Goal: Transaction & Acquisition: Subscribe to service/newsletter

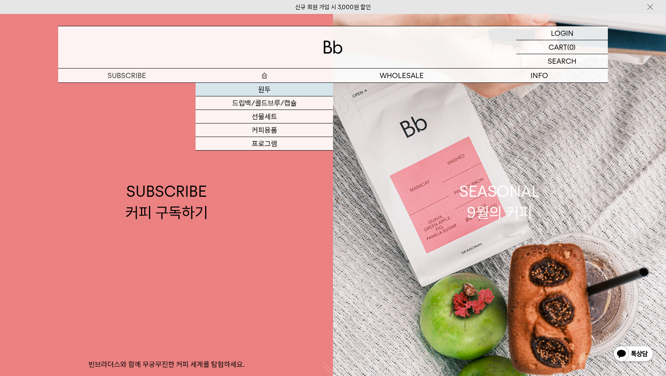
click at [264, 89] on link "원두" at bounding box center [264, 90] width 137 height 14
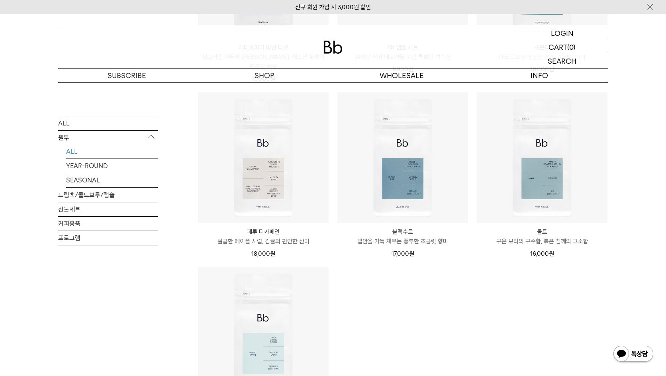
scroll to position [637, 0]
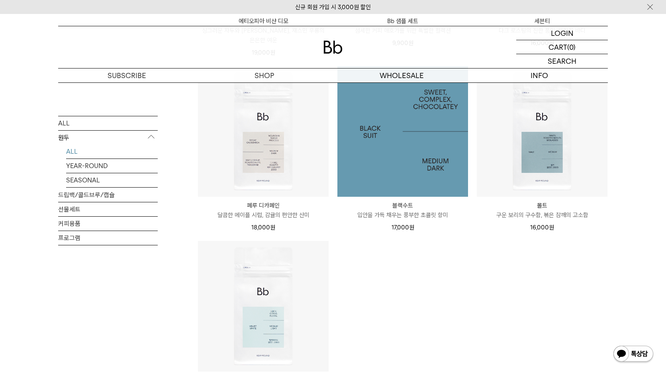
click at [438, 123] on img at bounding box center [402, 131] width 131 height 131
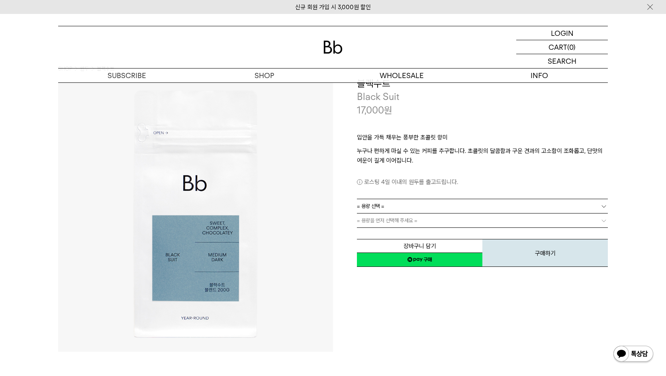
scroll to position [80, 0]
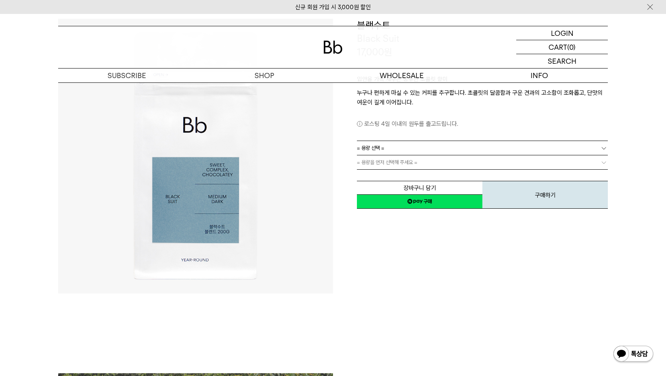
click at [373, 146] on span "= 용량 선택 =" at bounding box center [370, 148] width 27 height 14
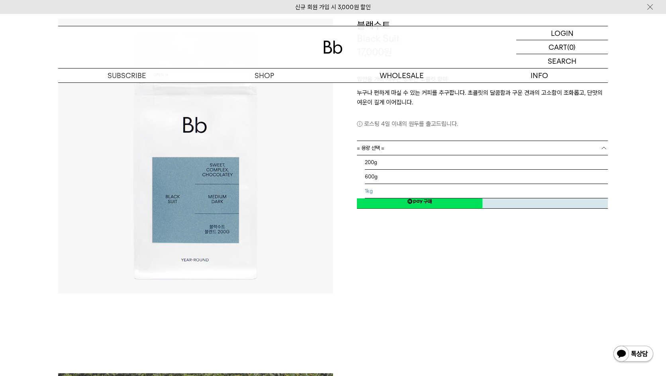
click at [375, 192] on li "1kg" at bounding box center [486, 191] width 243 height 14
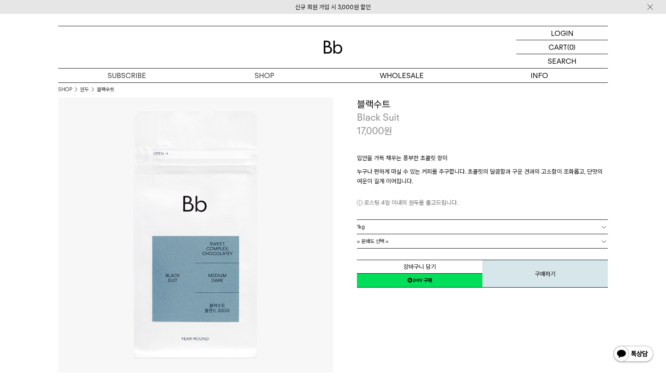
scroll to position [0, 0]
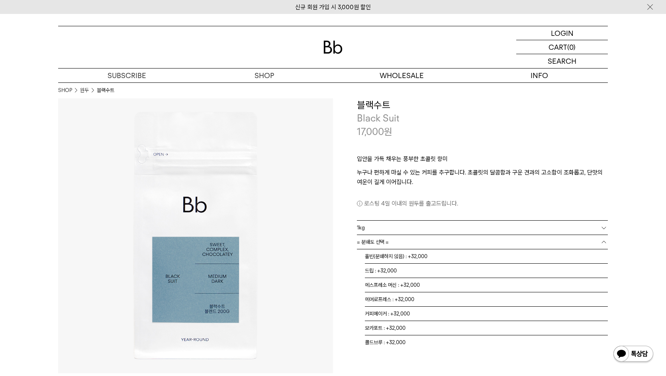
click at [385, 235] on span "= 분쇄도 선택 =" at bounding box center [373, 242] width 32 height 14
click at [406, 256] on li "홀빈(분쇄하지 않음) : +32,000" at bounding box center [486, 256] width 243 height 14
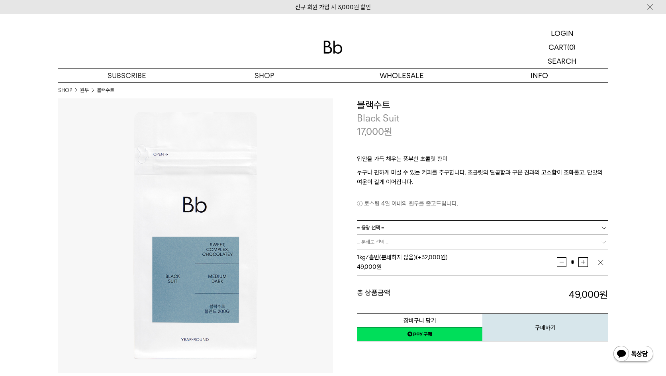
click at [579, 263] on button "증가" at bounding box center [583, 262] width 10 height 10
click at [564, 258] on button "감소" at bounding box center [562, 262] width 10 height 10
click at [581, 262] on button "증가" at bounding box center [583, 262] width 10 height 10
type input "*"
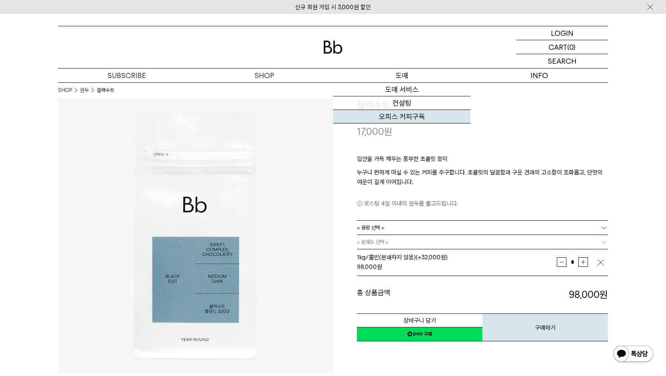
click at [402, 112] on link "오피스 커피구독" at bounding box center [401, 117] width 137 height 14
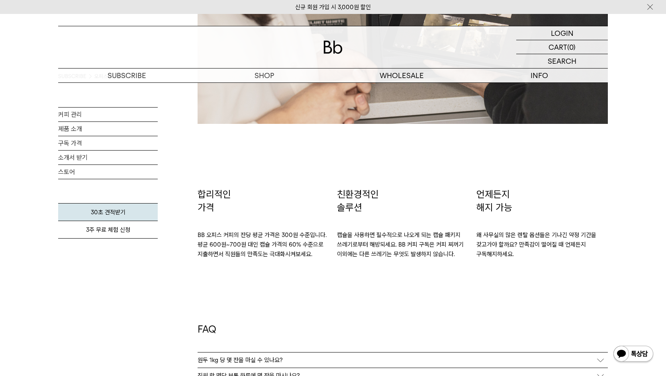
scroll to position [1235, 0]
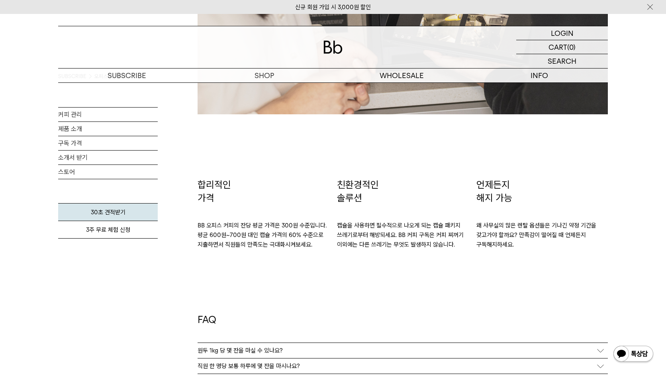
click at [391, 219] on p "캡슐을 사용하면 필수적으로 나오게 되는 캡슐 패키지 쓰레기로부터 해방되세요. BB 커피 구독은 커피 찌꺼기 이외에는 다른 쓰레기는 무엇도 발생…" at bounding box center [402, 227] width 131 height 45
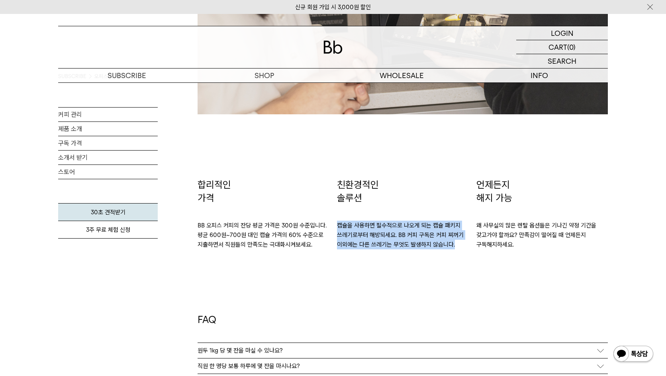
drag, startPoint x: 337, startPoint y: 223, endPoint x: 462, endPoint y: 246, distance: 127.1
click at [462, 246] on div "친환경적인 솔루션 캡슐을 사용하면 필수적으로 나오게 되는 캡슐 패키지 쓰레기로부터 해방되세요. BB 커피 구독은 커피 찌꺼기 이외에는 다른 쓰…" at bounding box center [402, 213] width 139 height 71
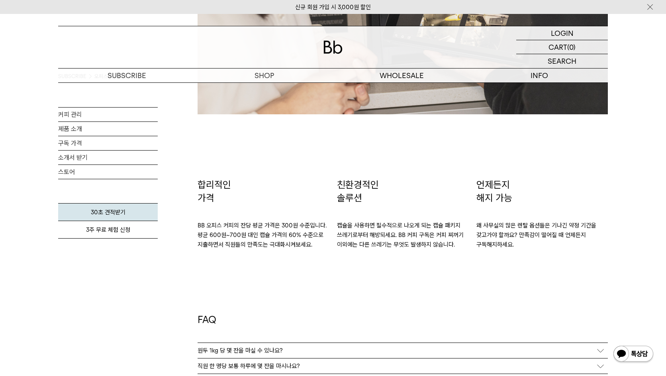
click at [516, 247] on p "왜 사무실의 많은 렌탈 옵션들은 기나긴 약정 기간을 갖고가야 할까요? 만족감이 떨어질 때 언제든지 구독해지하세요." at bounding box center [541, 227] width 131 height 45
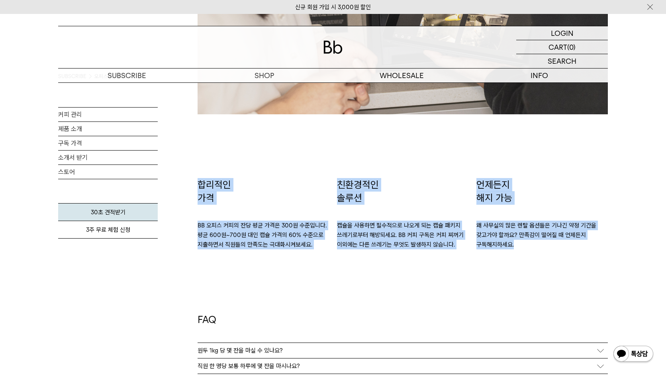
drag, startPoint x: 525, startPoint y: 243, endPoint x: 200, endPoint y: 184, distance: 330.8
click at [200, 184] on div "합리적인 가격 BB 오피스 커피의 잔당 평균 가격은 300원 수준입니다. 평균 600원~700원 대인 캡슐 가격의 60% 수준으로 지출하면서 …" at bounding box center [403, 213] width 418 height 71
click at [214, 201] on p "합리적인 가격" at bounding box center [263, 191] width 131 height 27
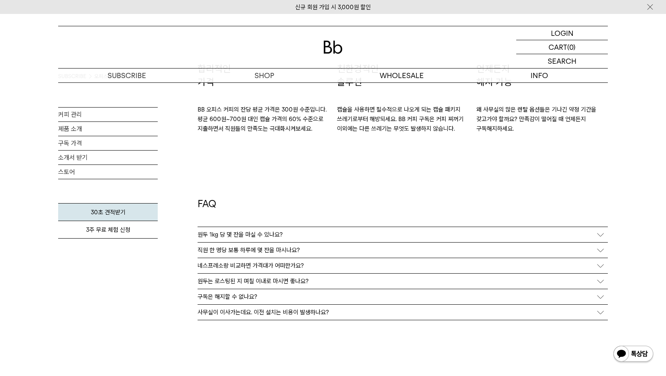
scroll to position [1354, 0]
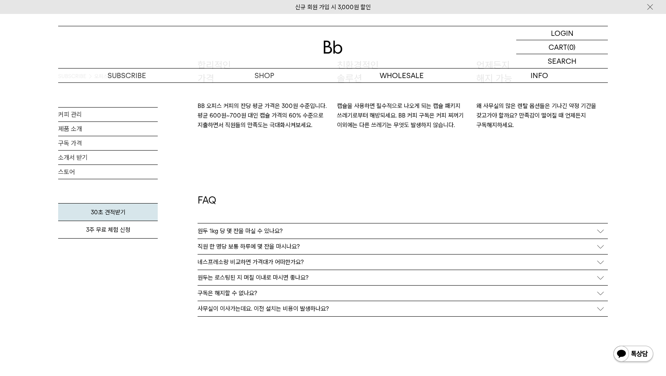
click at [247, 228] on p "원두 1kg 당 몇 잔을 마실 수 있나요?" at bounding box center [240, 230] width 85 height 7
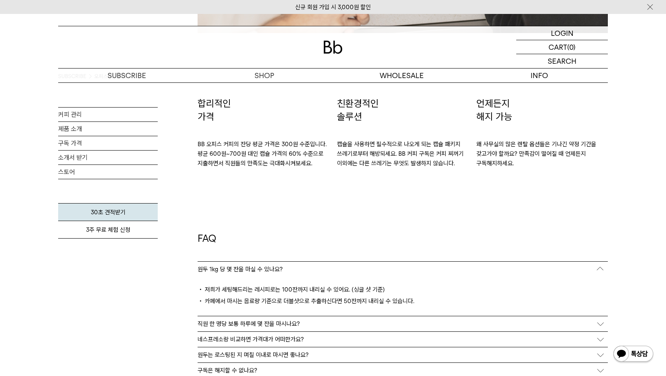
scroll to position [1314, 0]
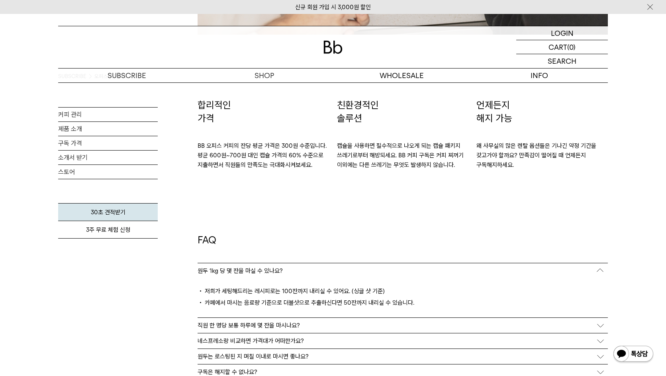
click at [266, 327] on p "직원 한 명당 보통 하루에 몇 잔을 마시나요?" at bounding box center [249, 325] width 102 height 7
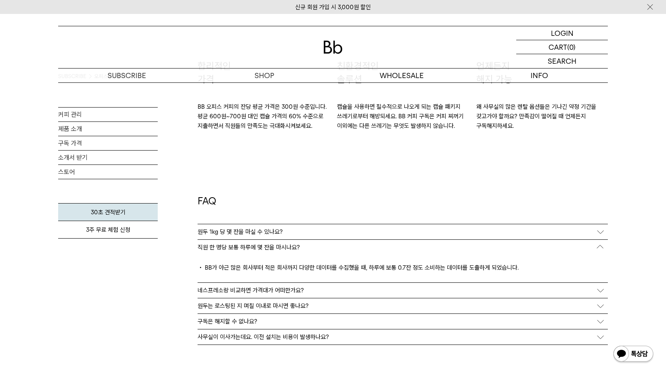
scroll to position [1354, 0]
click at [276, 290] on p "네스프레소랑 비교하면 가격대가 어떠한가요?" at bounding box center [251, 289] width 106 height 7
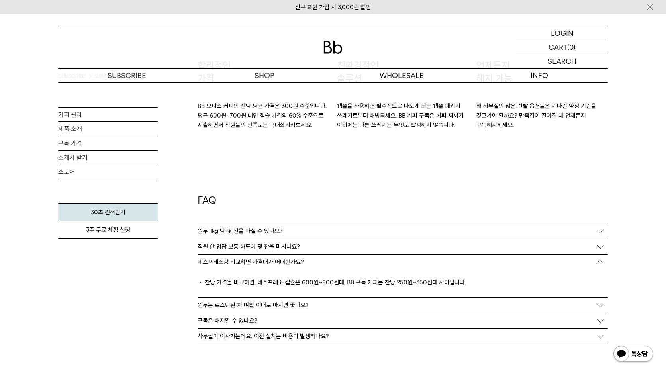
click at [272, 304] on p "원두는 로스팅된 지 며칠 이내로 마시면 좋나요?" at bounding box center [253, 305] width 111 height 7
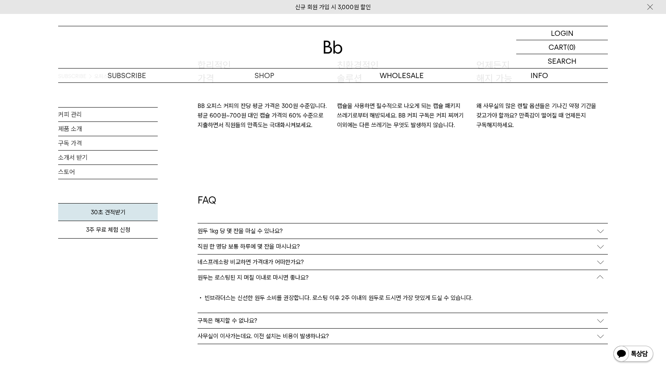
click at [256, 316] on div "구독은 해지할 수 없나요?" at bounding box center [403, 320] width 410 height 15
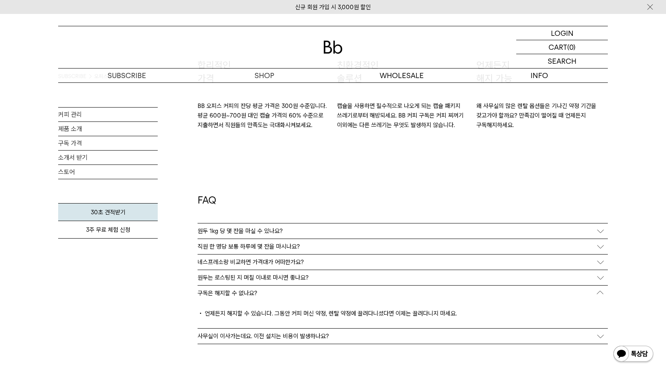
click at [253, 337] on p "사무실이 이사가는데요. 이전 설치는 비용이 발생하나요?" at bounding box center [263, 336] width 131 height 7
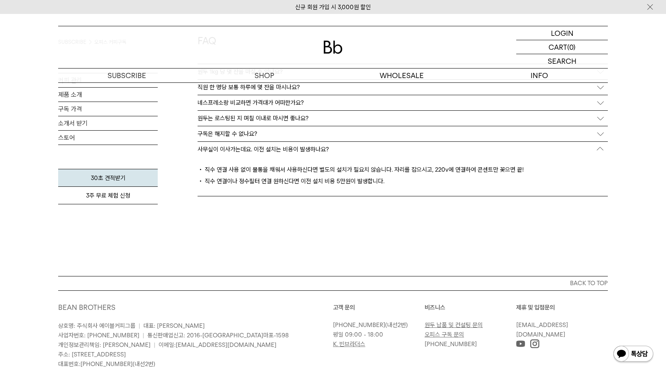
scroll to position [1235, 0]
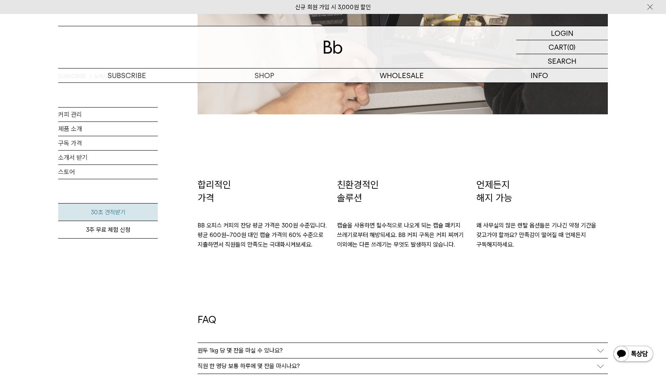
click at [110, 209] on link "30초 견적받기" at bounding box center [108, 212] width 100 height 18
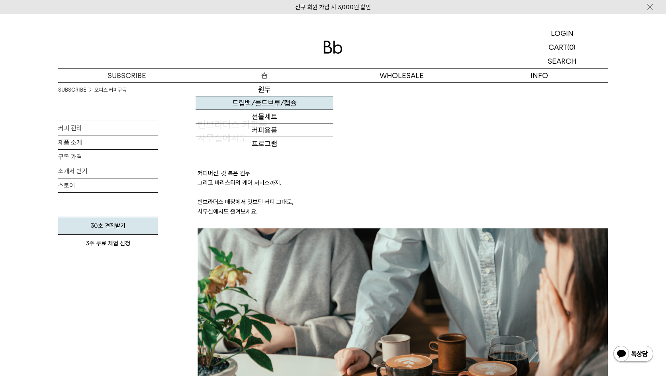
scroll to position [0, 0]
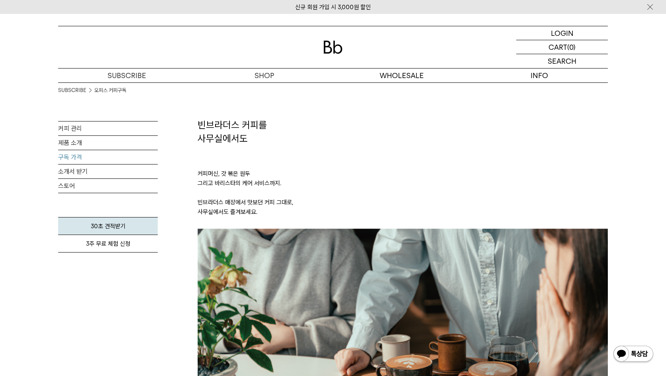
click at [79, 155] on link "구독 가격" at bounding box center [108, 157] width 100 height 14
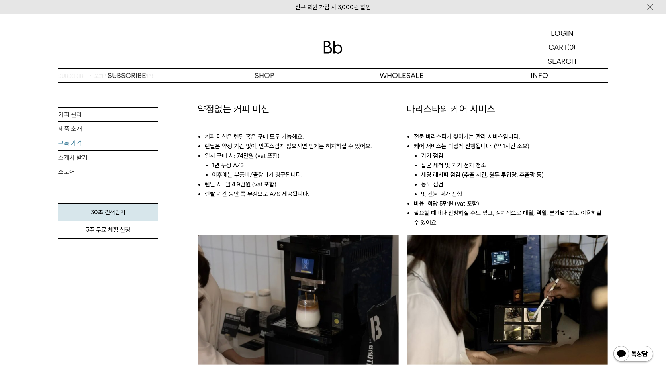
scroll to position [438, 0]
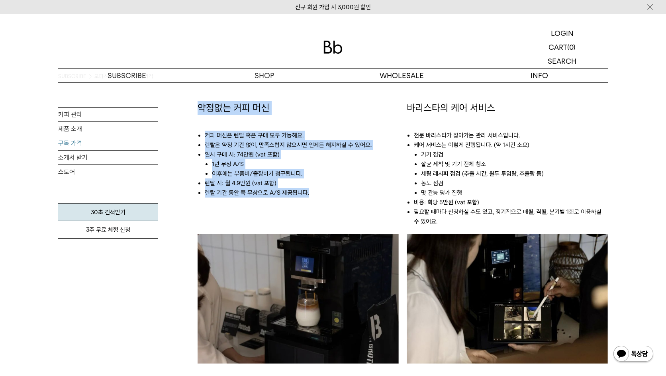
drag, startPoint x: 200, startPoint y: 107, endPoint x: 313, endPoint y: 189, distance: 139.7
click at [313, 189] on div "약정없는 커피 머신 커피 머신은 렌탈 혹은 구매 모두 가능해요. 렌탈은 약정 기간 없이, 만족스럽지 않으시면 언제든 해지하실 수 있어요. 일시…" at bounding box center [298, 153] width 201 height 104
copy div "약정없는 커피 머신 커피 머신은 렌탈 혹은 구매 모두 가능해요. 렌탈은 약정 기간 없이, 만족스럽지 않으시면 언제든 해지하실 수 있어요. 일시…"
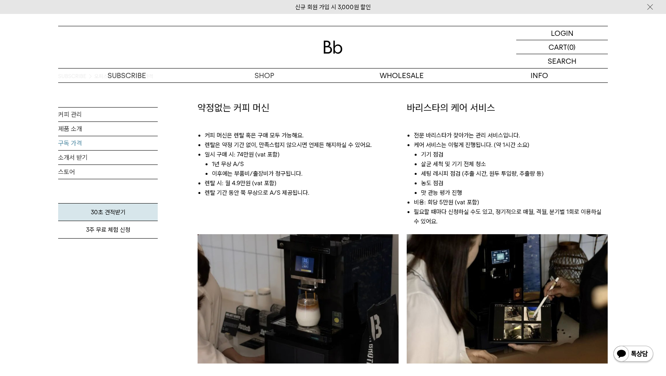
click at [480, 225] on li "필요할 때마다 신청하실 수도 있고, 정기적으로 매월, 격월, 분기별 1회로 이용하실 수 있어요." at bounding box center [511, 216] width 194 height 19
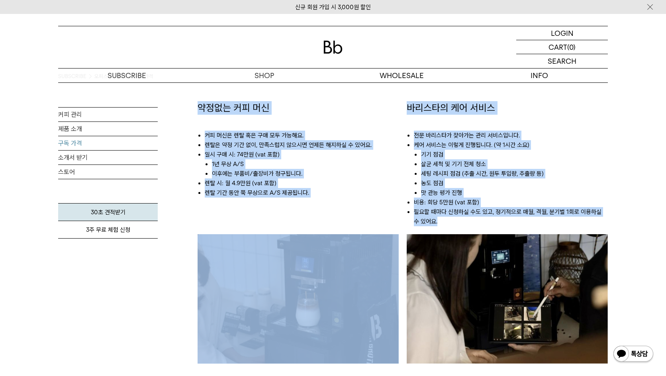
drag, startPoint x: 445, startPoint y: 220, endPoint x: 190, endPoint y: 102, distance: 281.4
click at [190, 102] on div "SUBSCRIBE 오피스 구독하기 구독 가격 커피 관리 제품 소개 구독 가격 소개서 받기 스토어 30초 견적받기" at bounding box center [333, 215] width 550 height 1142
click at [196, 101] on div "약정없는 커피 머신 커피 머신은 렌탈 혹은 구매 모두 가능해요. 렌탈은 약정 기간 없이, 만족스럽지 않으시면 언제든 해지하실 수 있어요. 일시…" at bounding box center [298, 248] width 209 height 294
drag, startPoint x: 196, startPoint y: 101, endPoint x: 447, endPoint y: 221, distance: 278.5
click at [447, 221] on div "약정없는 커피 머신 커피 머신은 렌탈 혹은 구매 모두 가능해요. 렌탈은 약정 기간 없이, 만족스럽지 않으시면 언제든 해지하실 수 있어요. 일시…" at bounding box center [403, 248] width 418 height 294
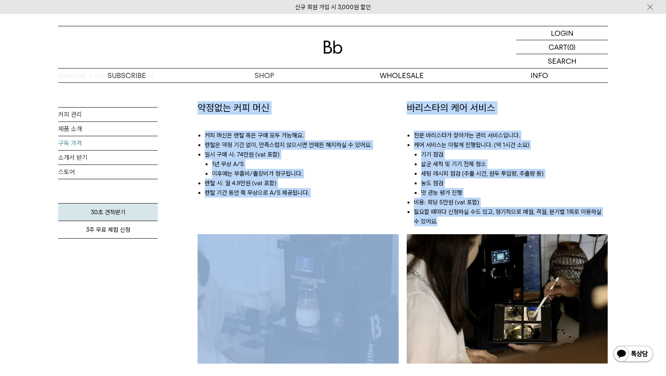
click at [448, 220] on li "필요할 때마다 신청하실 수도 있고, 정기적으로 매월, 격월, 분기별 1회로 이용하실 수 있어요." at bounding box center [511, 216] width 194 height 19
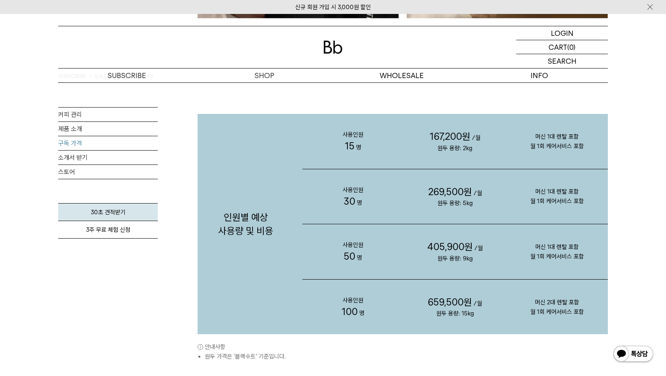
scroll to position [762, 0]
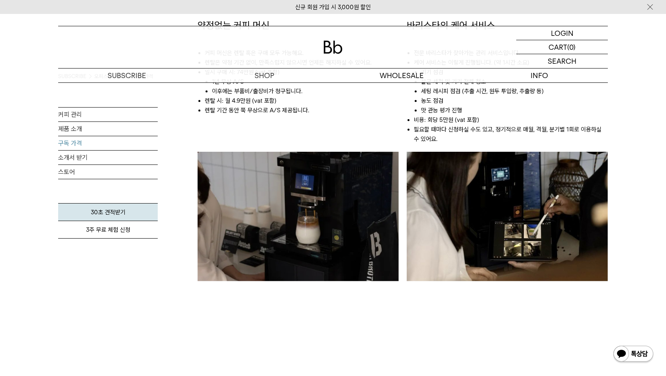
scroll to position [523, 0]
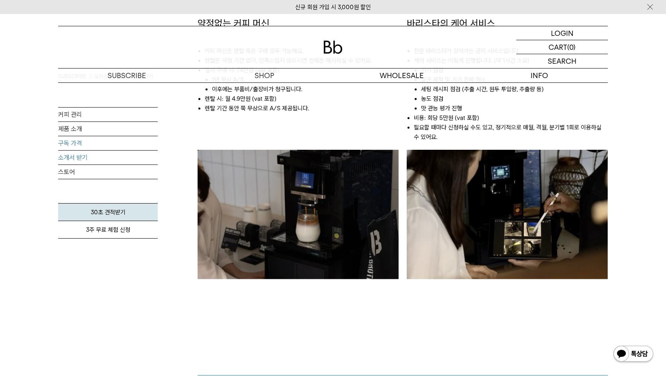
click at [77, 159] on link "소개서 받기" at bounding box center [108, 158] width 100 height 14
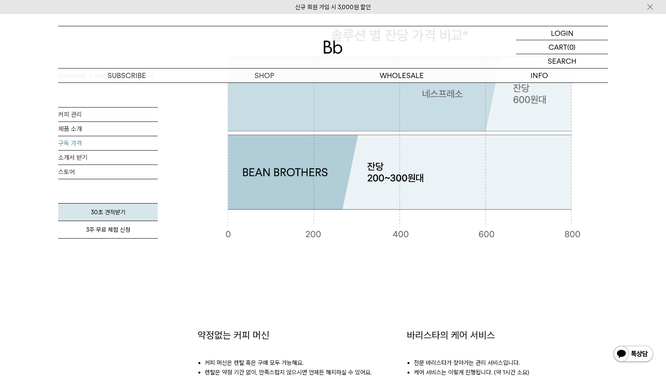
scroll to position [0, 0]
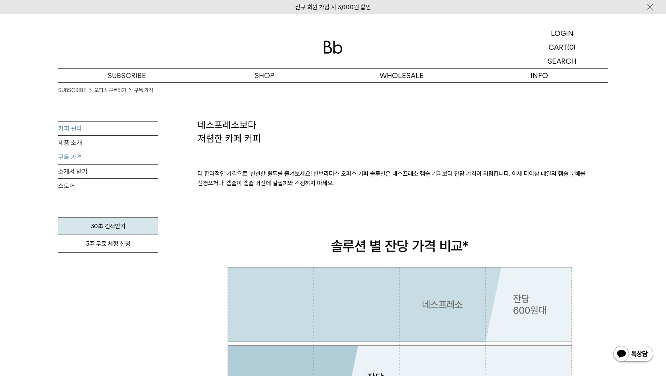
click at [99, 131] on link "커피 관리" at bounding box center [108, 128] width 100 height 14
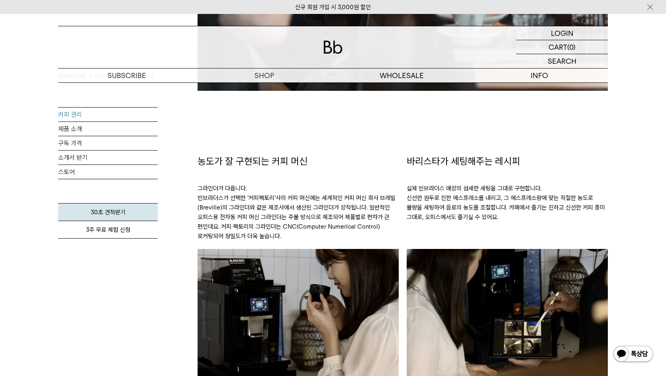
scroll to position [398, 0]
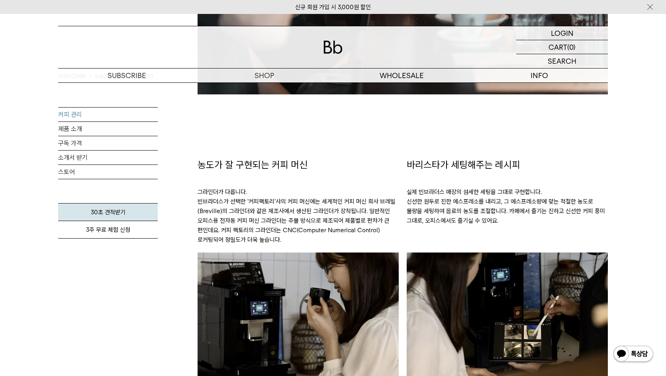
click at [402, 210] on div "농도가 잘 구현되는 커피 머신 그라인더가 다릅니다. 빈브라더스가 선택한 '커피팩토리'사의 커피 머신에는 세계적인 커피 머신 회사 브레빌(Bre…" at bounding box center [298, 286] width 209 height 256
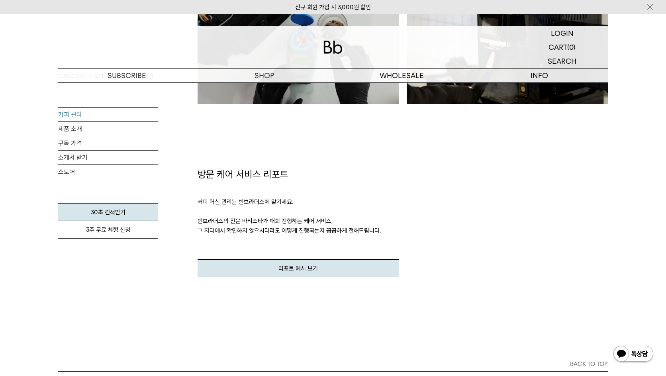
scroll to position [916, 0]
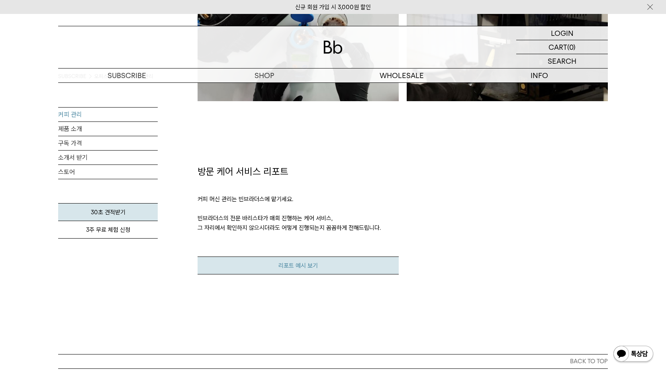
click at [311, 259] on link "리포트 예시 보기" at bounding box center [298, 266] width 201 height 18
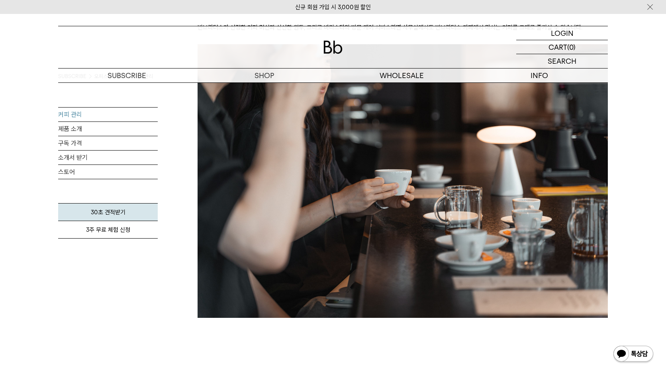
scroll to position [0, 0]
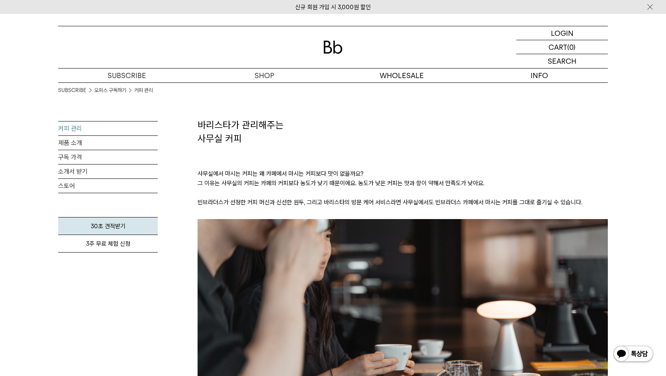
click at [78, 130] on link "커피 관리" at bounding box center [108, 128] width 100 height 14
click at [110, 94] on link "오피스 구독하기" at bounding box center [110, 90] width 32 height 8
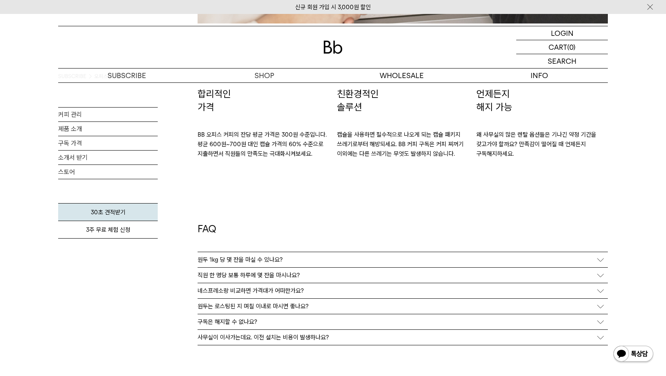
scroll to position [1354, 0]
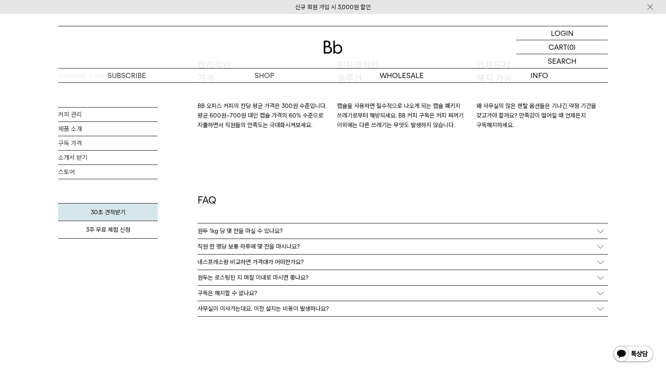
click at [259, 281] on div "원두는 로스팅된 지 며칠 이내로 마시면 좋나요?" at bounding box center [403, 277] width 410 height 15
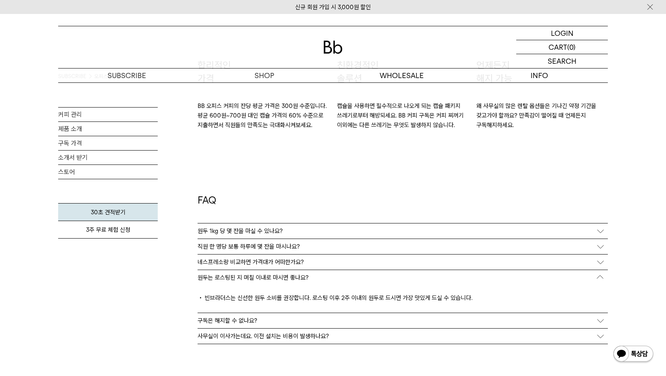
click at [280, 248] on p "직원 한 명당 보통 하루에 몇 잔을 마시나요?" at bounding box center [249, 246] width 102 height 7
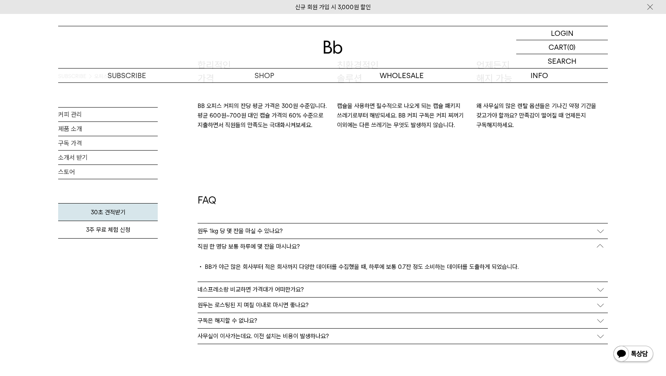
click at [253, 322] on p "구독은 해지할 수 없나요?" at bounding box center [228, 320] width 60 height 7
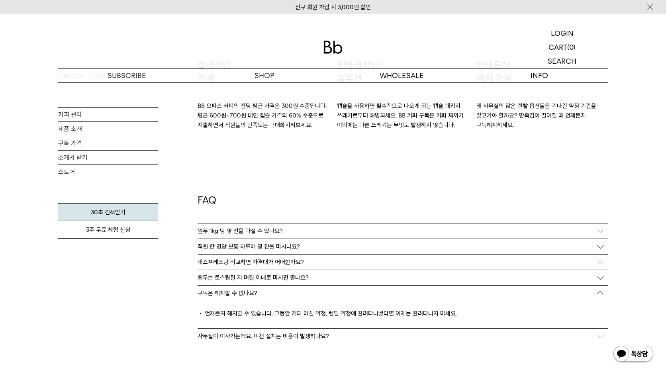
click at [274, 338] on p "사무실이 이사가는데요. 이전 설치는 비용이 발생하나요?" at bounding box center [263, 336] width 131 height 7
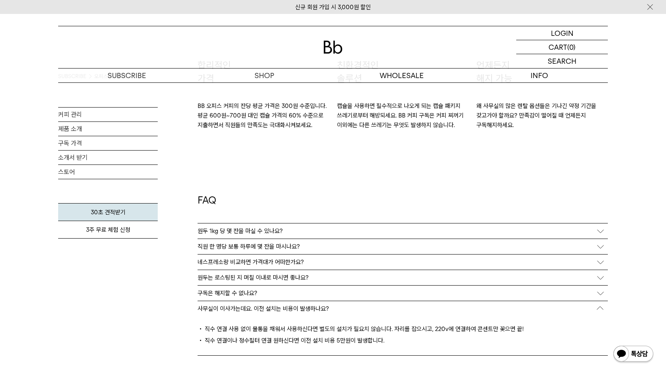
click at [202, 198] on h2 "FAQ" at bounding box center [403, 209] width 410 height 30
click at [220, 191] on div "FAQ 원두 1kg 당 몇 잔을 마실 수 있나요? 저희가 세팅해드리는 레시피로는 100잔까지 내리실 수 있어요. (싱글 샷 기준) 카페에서 마…" at bounding box center [403, 283] width 410 height 306
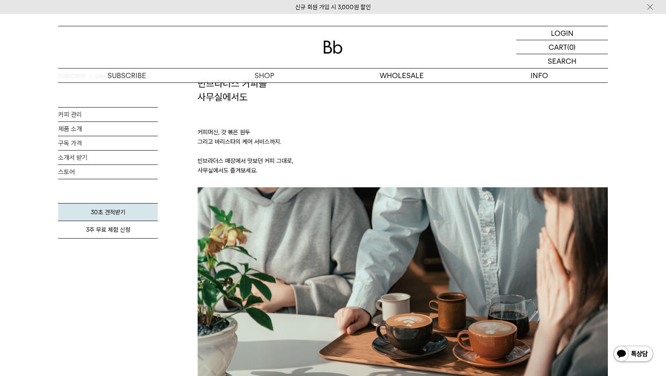
scroll to position [0, 0]
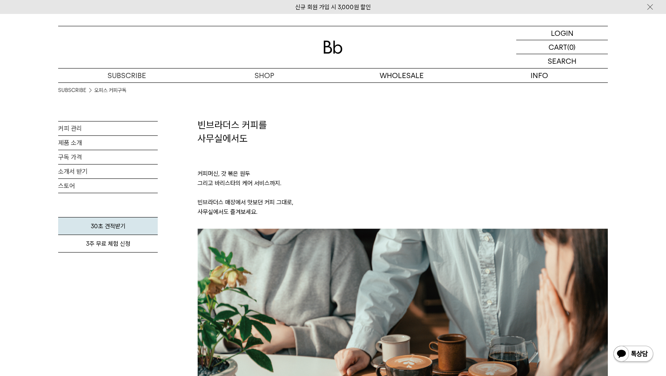
click at [333, 45] on img at bounding box center [332, 47] width 19 height 13
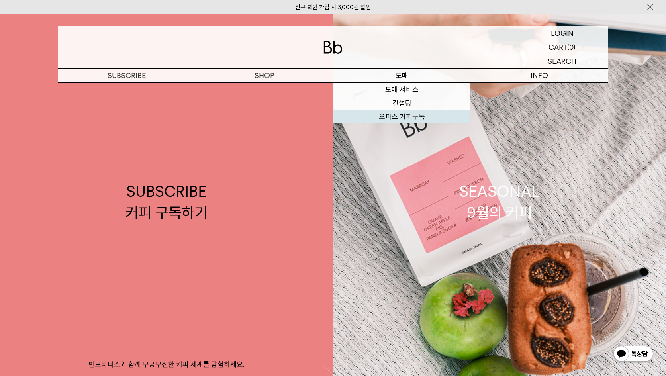
click at [409, 118] on link "오피스 커피구독" at bounding box center [401, 117] width 137 height 14
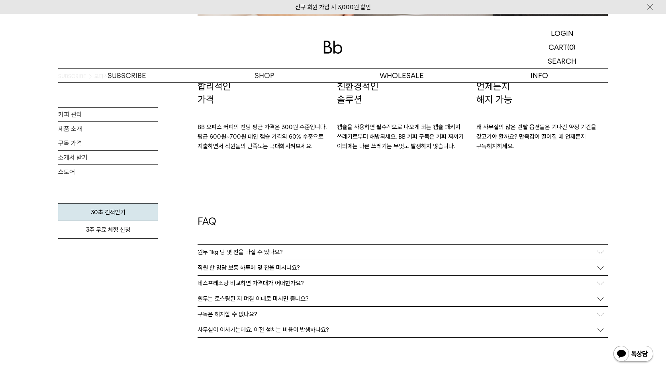
scroll to position [1354, 0]
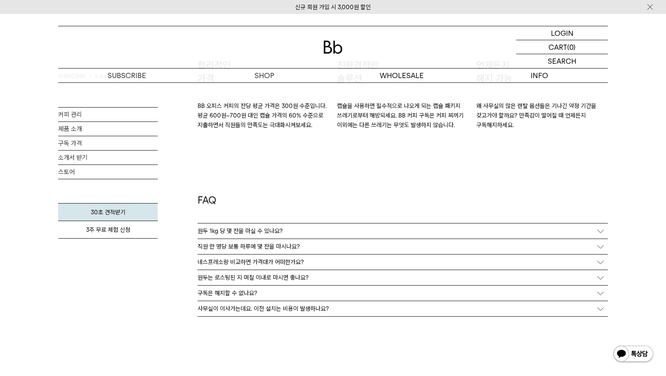
click at [278, 308] on p "사무실이 이사가는데요. 이전 설치는 비용이 발생하나요?" at bounding box center [263, 308] width 131 height 7
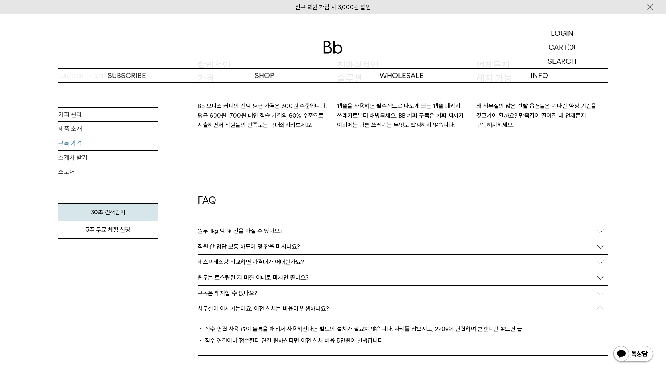
click at [112, 139] on link "구독 가격" at bounding box center [108, 143] width 100 height 14
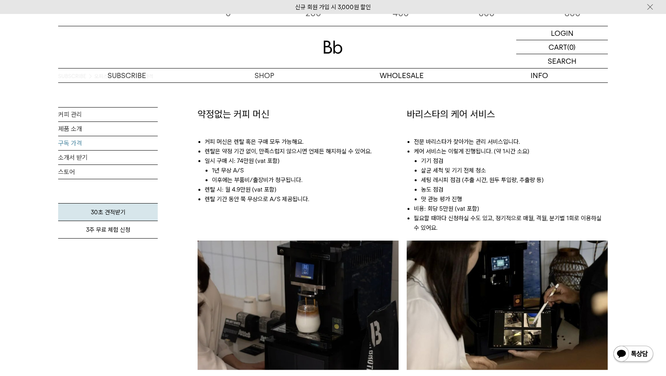
scroll to position [438, 0]
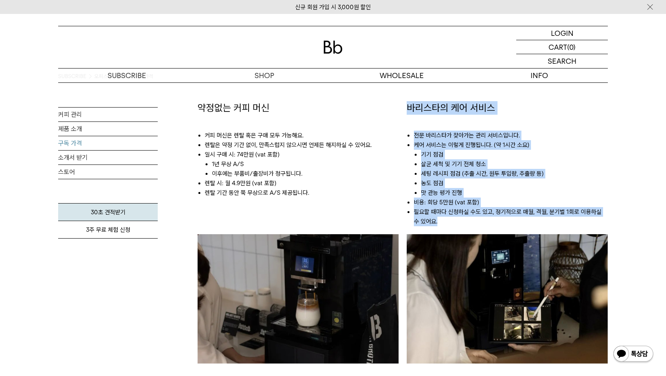
drag, startPoint x: 440, startPoint y: 219, endPoint x: 406, endPoint y: 106, distance: 117.8
click at [406, 106] on div "바리스타의 케어 서비스 전문 바리스타가 찾아가는 관리 서비스입니다. 케어 서비스는 이렇게 진행됩니다. (약 1시간 소요) 기기 점검 살균 세척…" at bounding box center [507, 248] width 209 height 294
drag, startPoint x: 408, startPoint y: 110, endPoint x: 445, endPoint y: 220, distance: 115.8
click at [445, 220] on div "바리스타의 케어 서비스 전문 바리스타가 찾아가는 관리 서비스입니다. 케어 서비스는 이렇게 진행됩니다. (약 1시간 소요) 기기 점검 살균 세척…" at bounding box center [507, 167] width 201 height 133
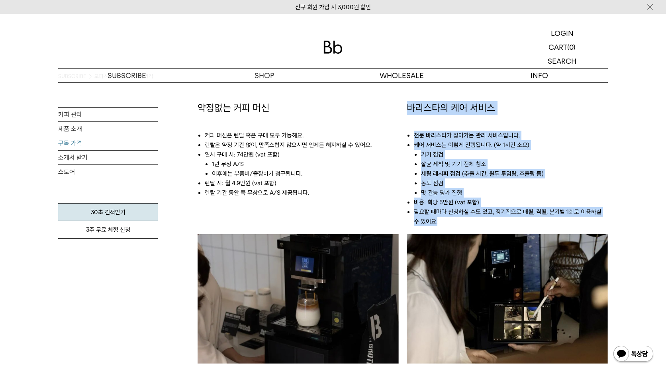
click at [443, 219] on li "필요할 때마다 신청하실 수도 있고, 정기적으로 매월, 격월, 분기별 1회로 이용하실 수 있어요." at bounding box center [511, 216] width 194 height 19
drag, startPoint x: 440, startPoint y: 219, endPoint x: 406, endPoint y: 108, distance: 115.7
click at [406, 108] on div "바리스타의 케어 서비스 전문 바리스타가 찾아가는 관리 서비스입니다. 케어 서비스는 이렇게 진행됩니다. (약 1시간 소요) 기기 점검 살균 세척…" at bounding box center [507, 248] width 209 height 294
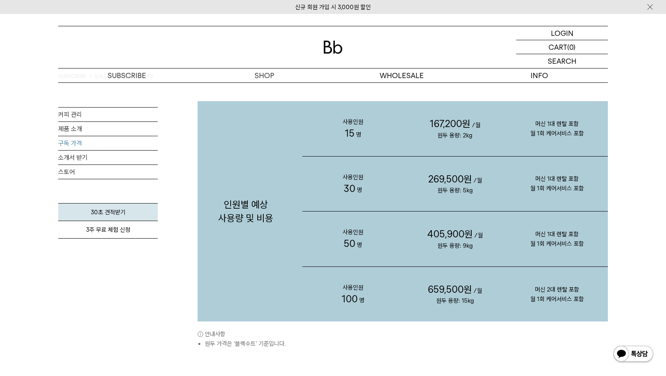
scroll to position [797, 0]
click at [570, 325] on div "안내사항 원두 가격은 '블랙수트' 기준입니다. 머신 1대 렌탈, 월 1회 케어서비스를 제공합니다.(“사용인원 100명”의 경우 머신 2대 제공)" at bounding box center [403, 334] width 410 height 27
drag, startPoint x: 583, startPoint y: 299, endPoint x: 537, endPoint y: 282, distance: 49.0
click at [537, 282] on p "머신 2대 렌탈 포함 월 1회 케어서비스 포함" at bounding box center [557, 293] width 102 height 51
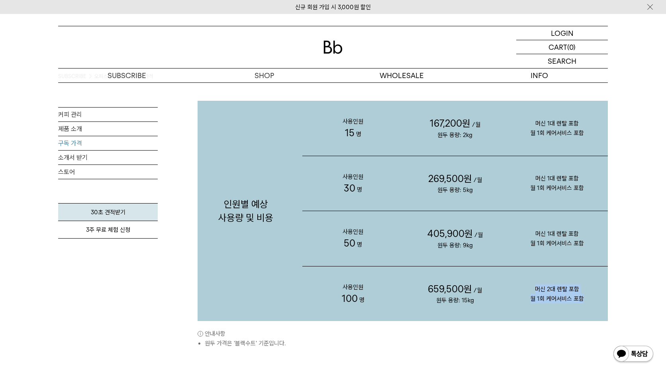
drag, startPoint x: 536, startPoint y: 290, endPoint x: 603, endPoint y: 304, distance: 68.8
click at [603, 304] on p "머신 2대 렌탈 포함 월 1회 케어서비스 포함" at bounding box center [557, 293] width 102 height 51
click at [596, 298] on p "머신 2대 렌탈 포함 월 1회 케어서비스 포함" at bounding box center [557, 293] width 102 height 51
drag, startPoint x: 585, startPoint y: 298, endPoint x: 343, endPoint y: 284, distance: 242.2
click at [343, 284] on div "사용인원 100 명 659,500원 /월 원두 용량: 15kg 머신 2대 렌탈 포함 월 1회 케어서비스 포함" at bounding box center [455, 293] width 306 height 55
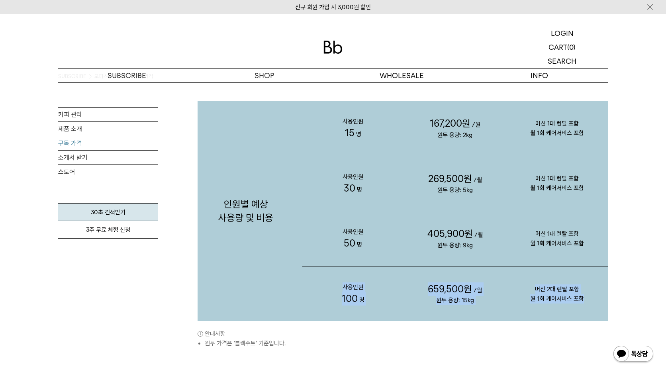
click at [343, 284] on span "사용인원" at bounding box center [353, 287] width 21 height 7
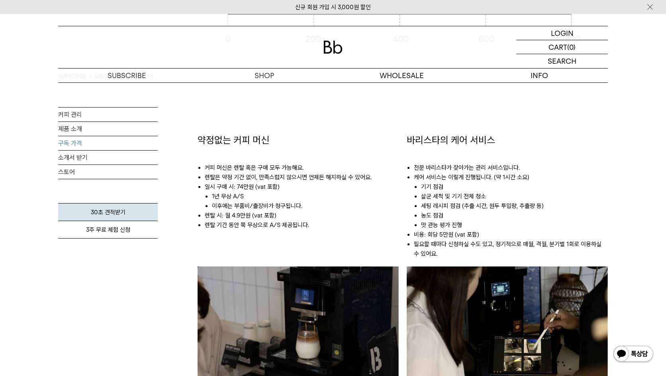
scroll to position [398, 0]
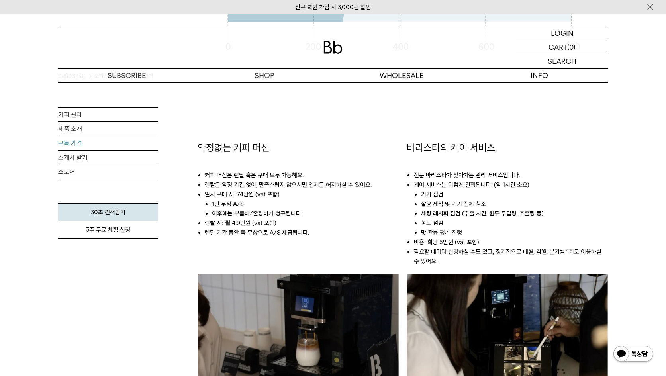
click at [343, 247] on div "약정없는 커피 머신 커피 머신은 렌탈 혹은 구매 모두 가능해요. 렌탈은 약정 기간 없이, 만족스럽지 않으시면 언제든 해지하실 수 있어요. 일시…" at bounding box center [298, 288] width 201 height 294
click at [143, 230] on link "3주 무료 체험 신청" at bounding box center [108, 230] width 100 height 18
click at [453, 263] on li "필요할 때마다 신청하실 수도 있고, 정기적으로 매월, 격월, 분기별 1회로 이용하실 수 있어요." at bounding box center [511, 256] width 194 height 19
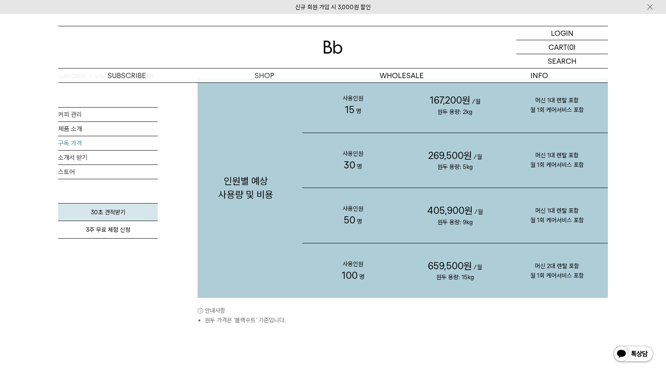
scroll to position [841, 0]
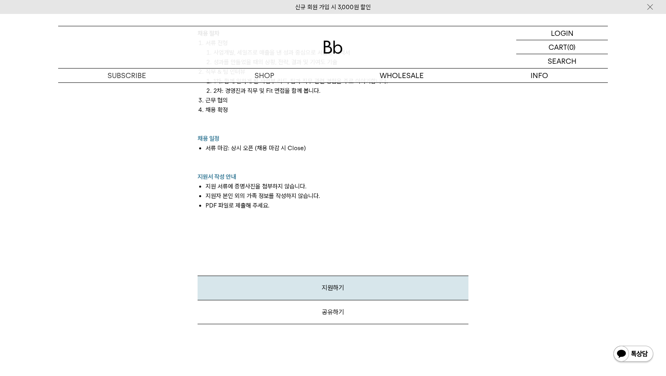
scroll to position [836, 0]
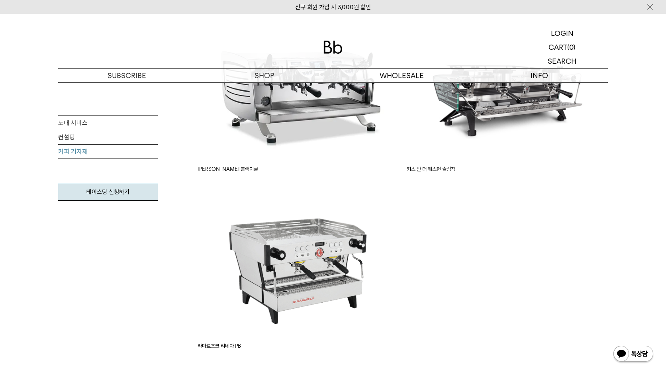
scroll to position [637, 0]
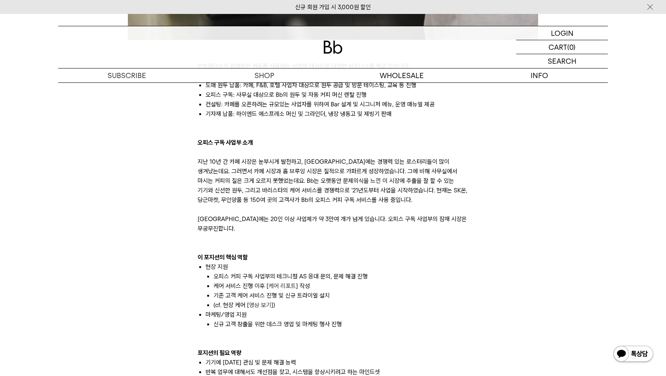
scroll to position [398, 0]
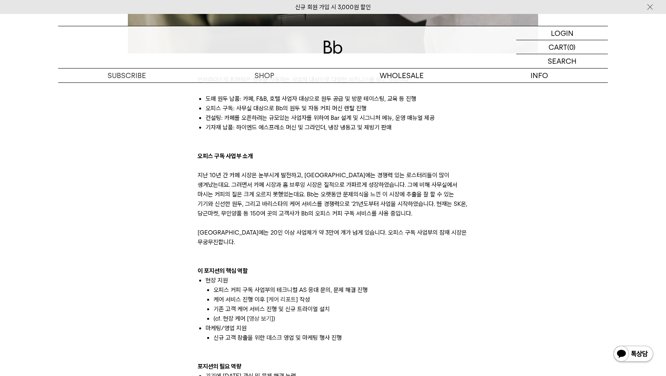
drag, startPoint x: 367, startPoint y: 206, endPoint x: 368, endPoint y: 201, distance: 4.4
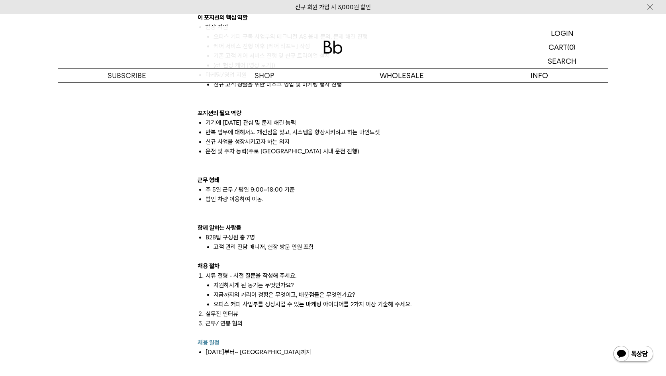
scroll to position [677, 0]
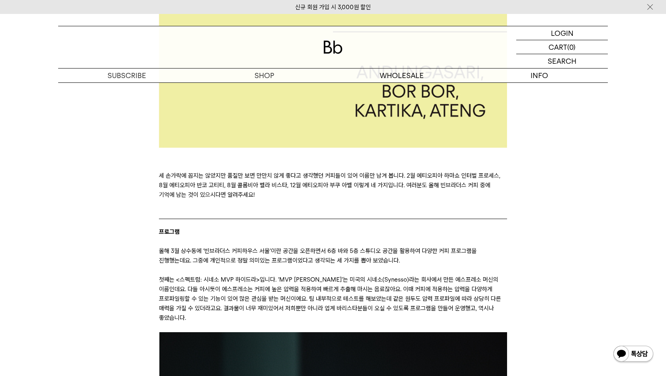
scroll to position [1474, 0]
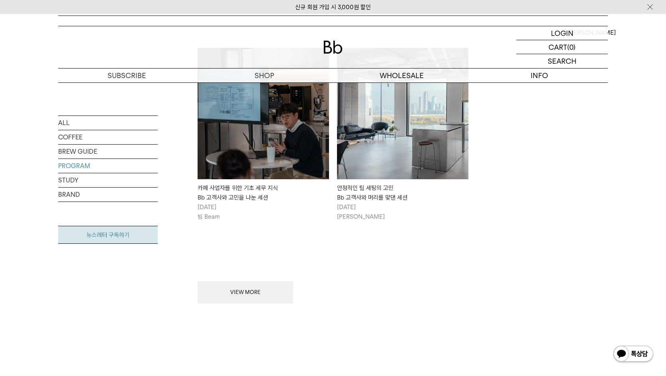
scroll to position [321, 0]
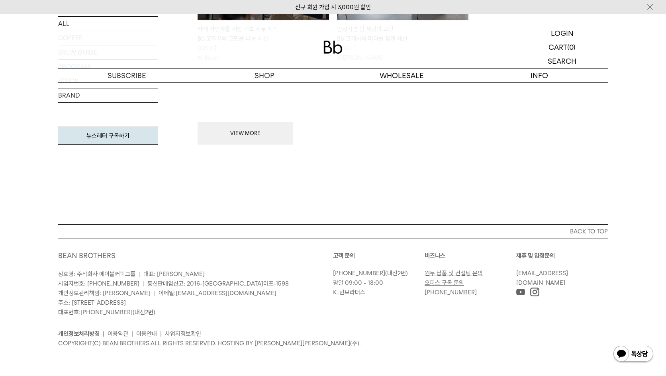
click at [454, 280] on link "오피스 구독 문의" at bounding box center [444, 282] width 39 height 7
